Goal: Information Seeking & Learning: Learn about a topic

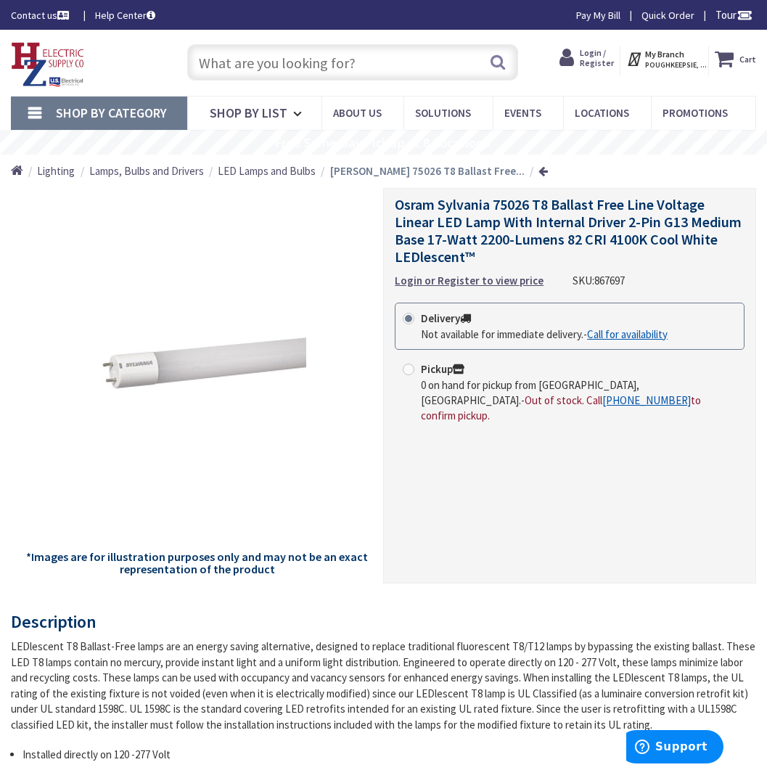
click at [501, 225] on span "Osram Sylvania 75026 T8 Ballast Free Line Voltage Linear LED Lamp With Internal…" at bounding box center [568, 230] width 347 height 70
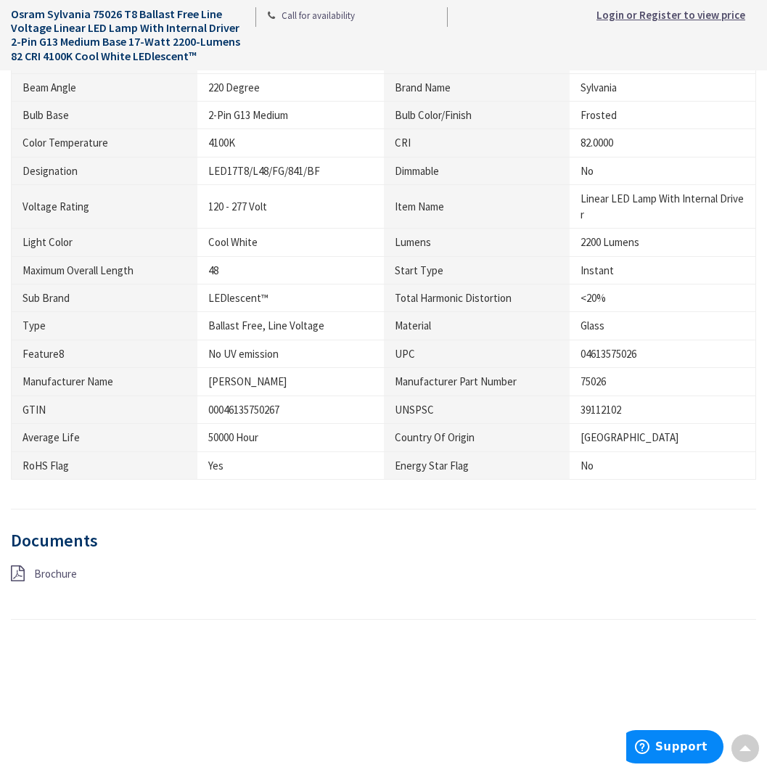
scroll to position [1088, 0]
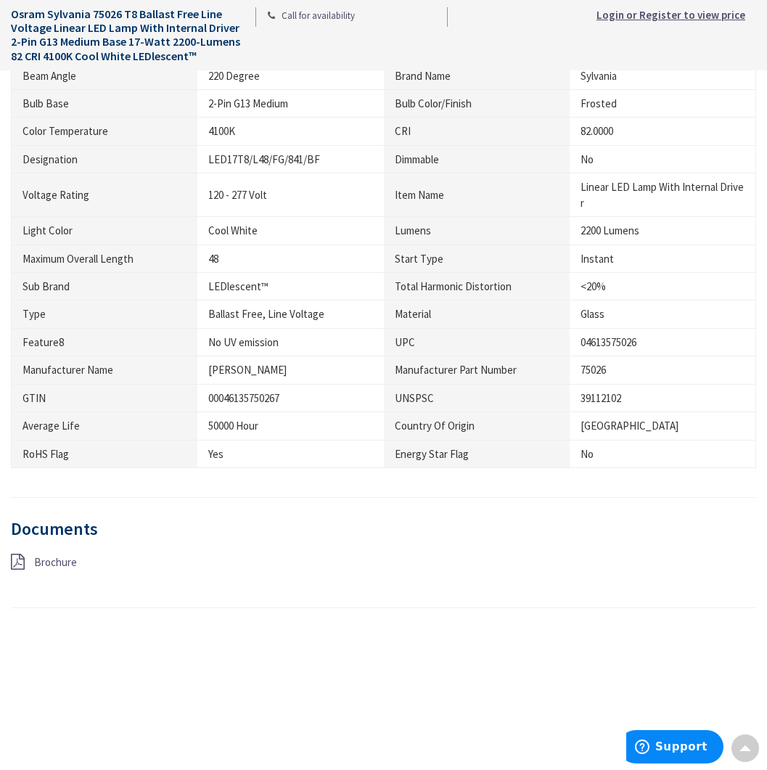
click at [60, 522] on h3 "Documents" at bounding box center [383, 529] width 745 height 19
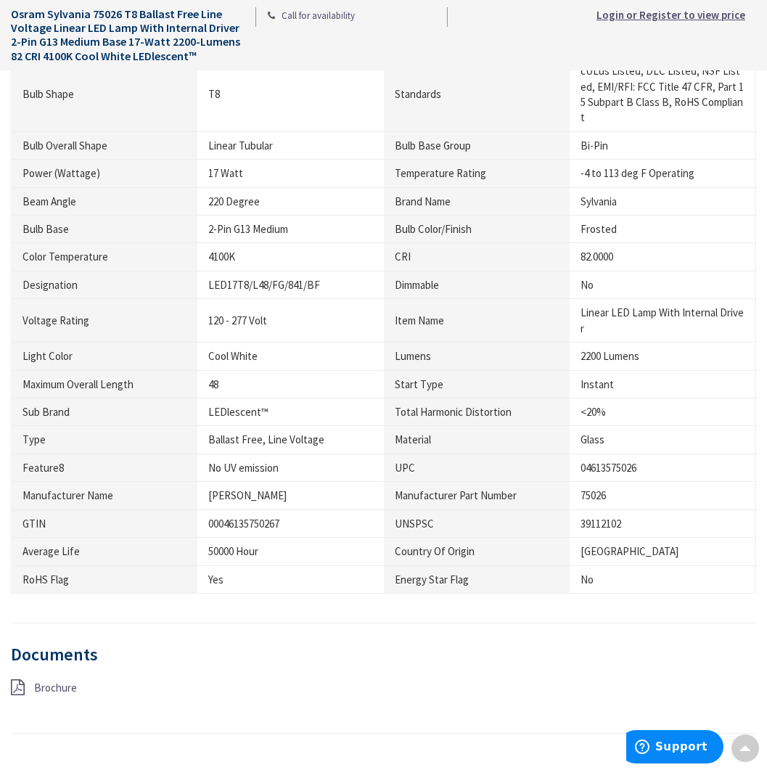
scroll to position [943, 0]
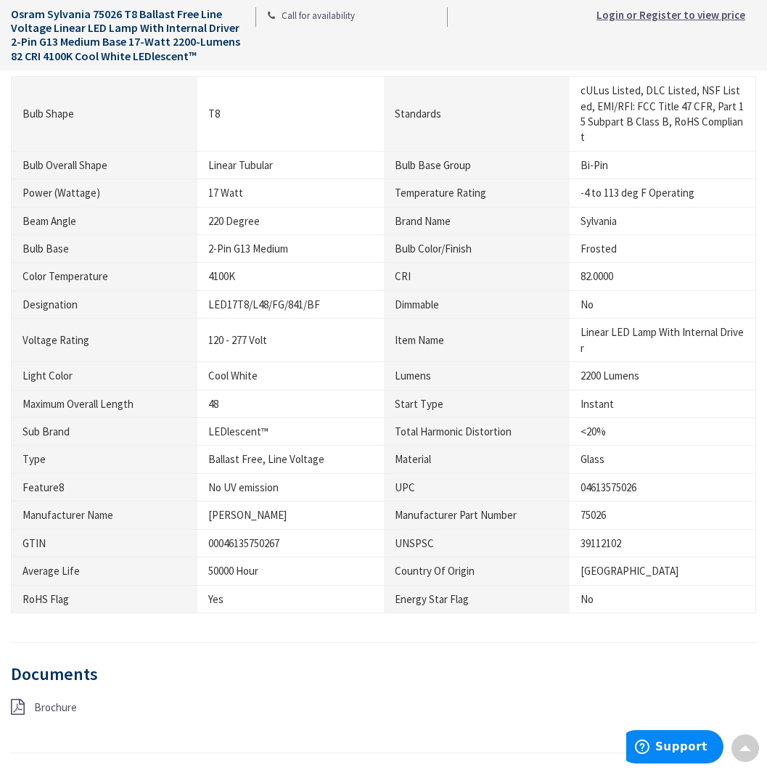
click at [222, 297] on div "LED17T8/L48/FG/841/BF" at bounding box center [290, 304] width 165 height 15
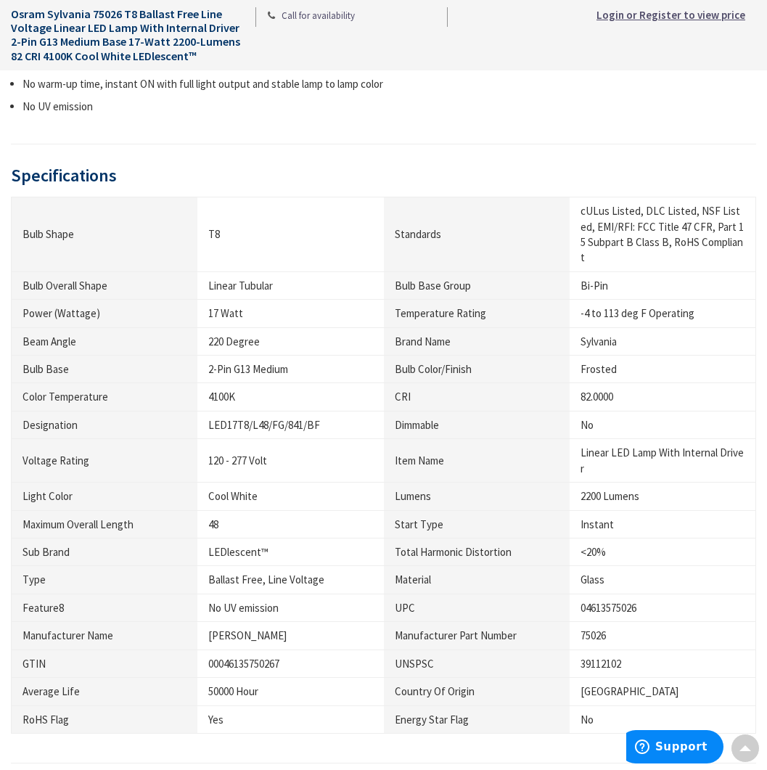
scroll to position [798, 0]
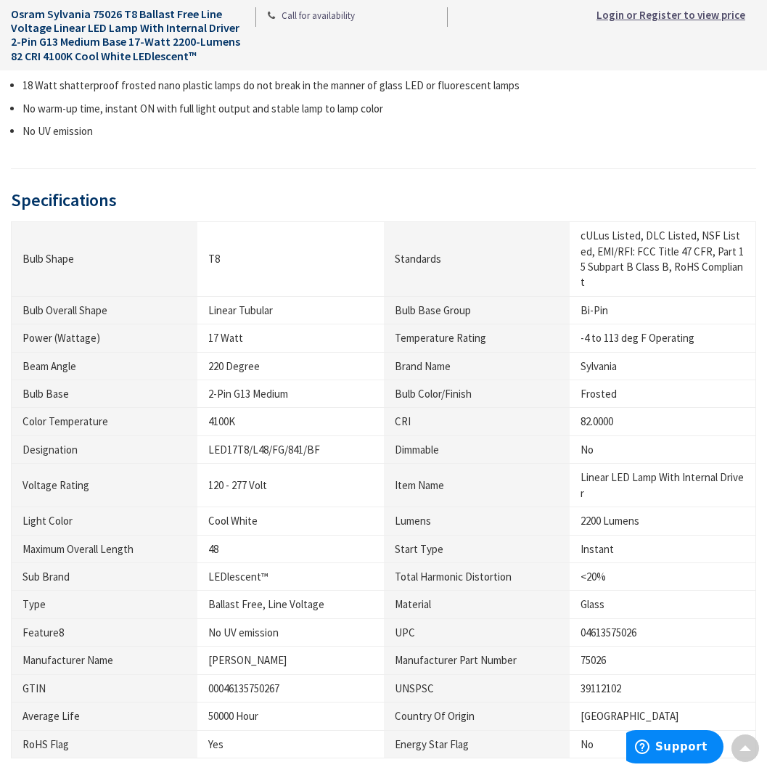
click at [46, 32] on h1 "Osram Sylvania 75026 T8 Ballast Free Line Voltage Linear LED Lamp With Internal…" at bounding box center [128, 35] width 234 height 56
click at [78, 135] on li "No UV emission" at bounding box center [389, 130] width 734 height 15
click at [224, 330] on div "17 Watt" at bounding box center [290, 337] width 165 height 15
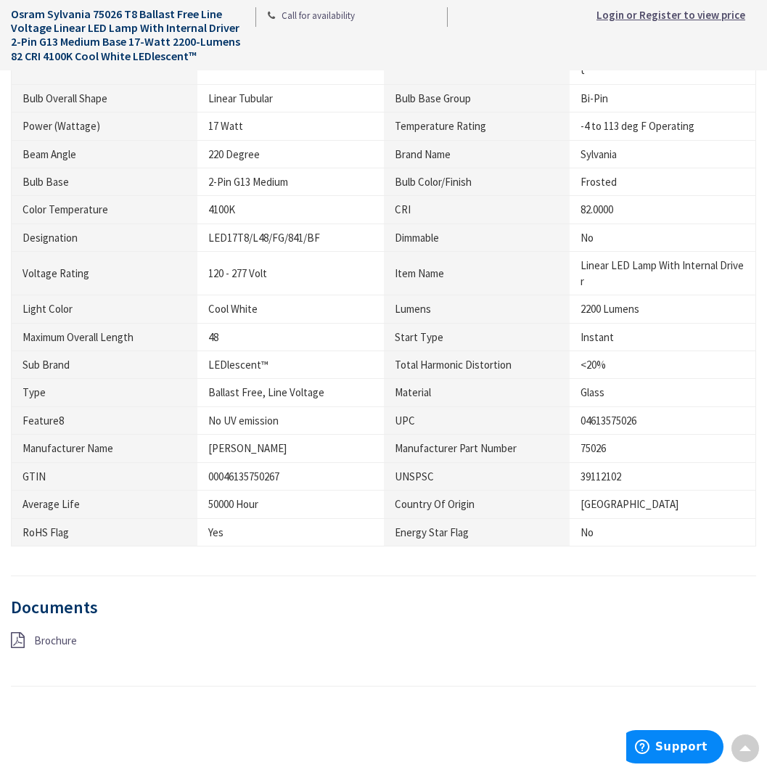
scroll to position [1016, 0]
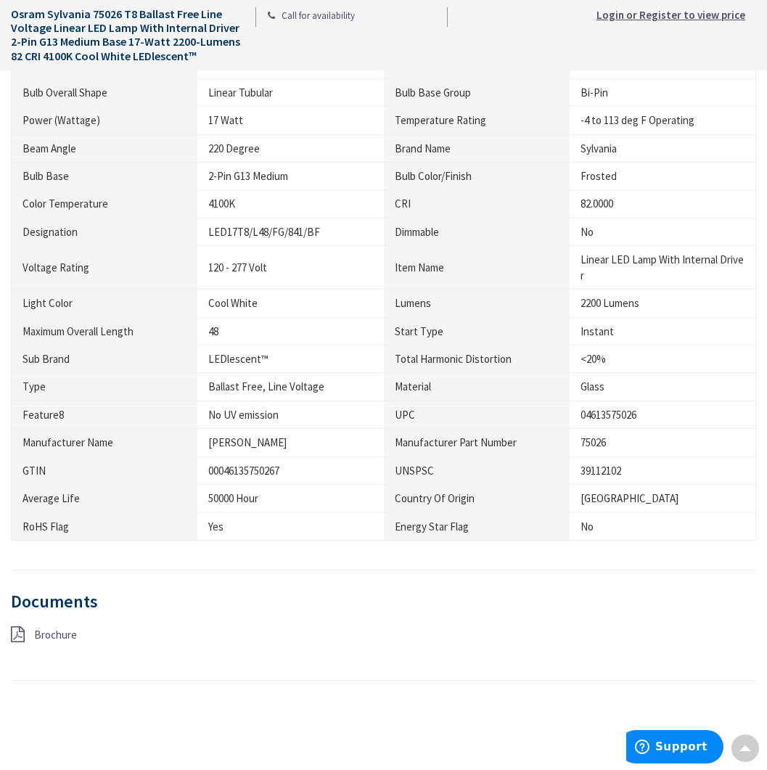
click at [65, 592] on h3 "Documents" at bounding box center [383, 601] width 745 height 19
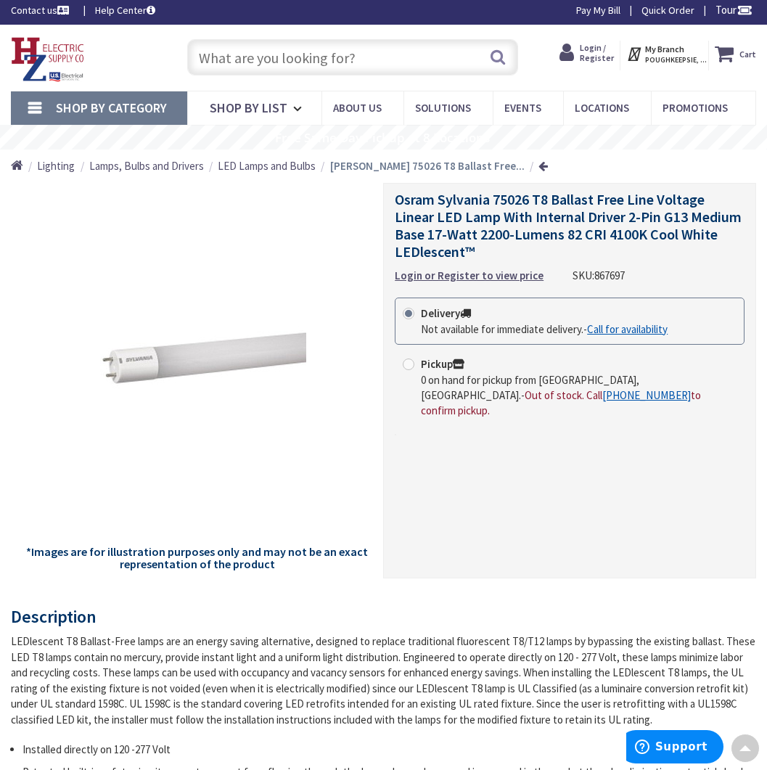
scroll to position [0, 0]
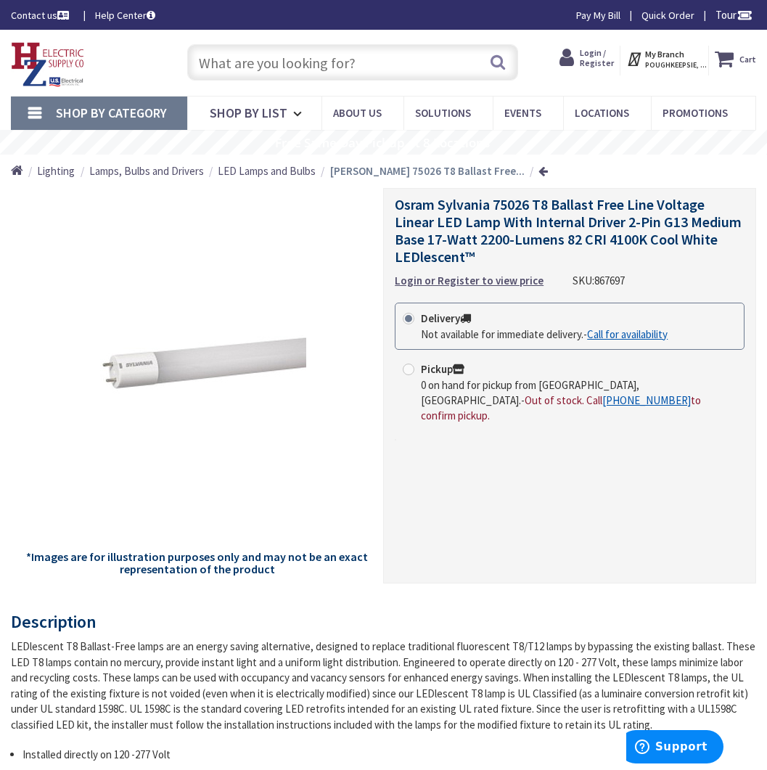
click at [202, 62] on input "text" at bounding box center [353, 62] width 332 height 36
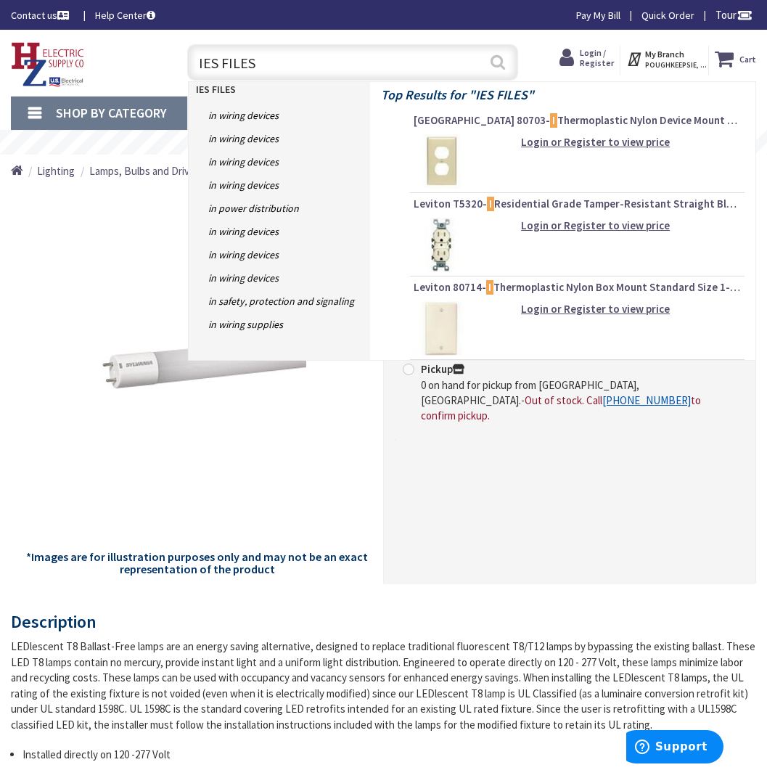
type input "IES FILES"
click at [493, 64] on button "Search" at bounding box center [497, 62] width 19 height 33
